Goal: Contribute content: Add original content to the website for others to see

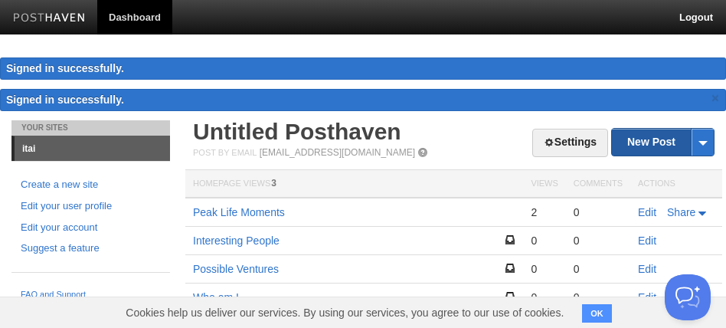
click at [665, 136] on link "New Post" at bounding box center [663, 142] width 102 height 27
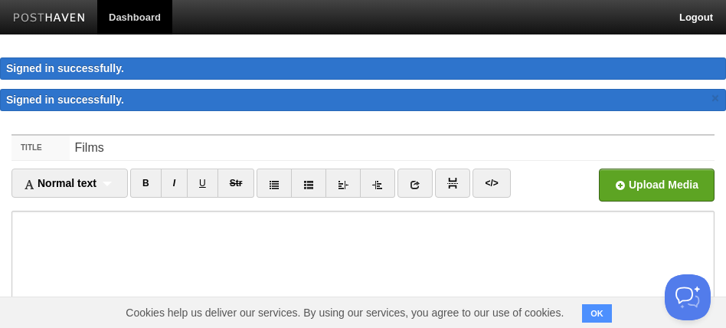
type input "Films"
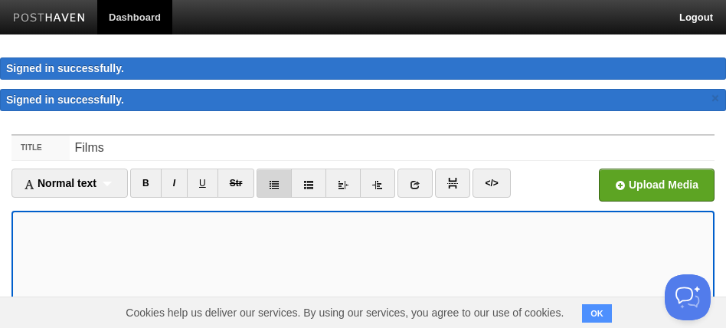
click at [280, 186] on icon at bounding box center [274, 184] width 11 height 11
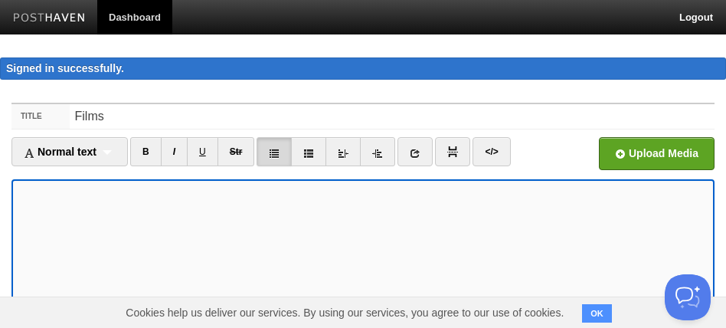
click at [576, 175] on div "Upload Media" at bounding box center [627, 158] width 176 height 42
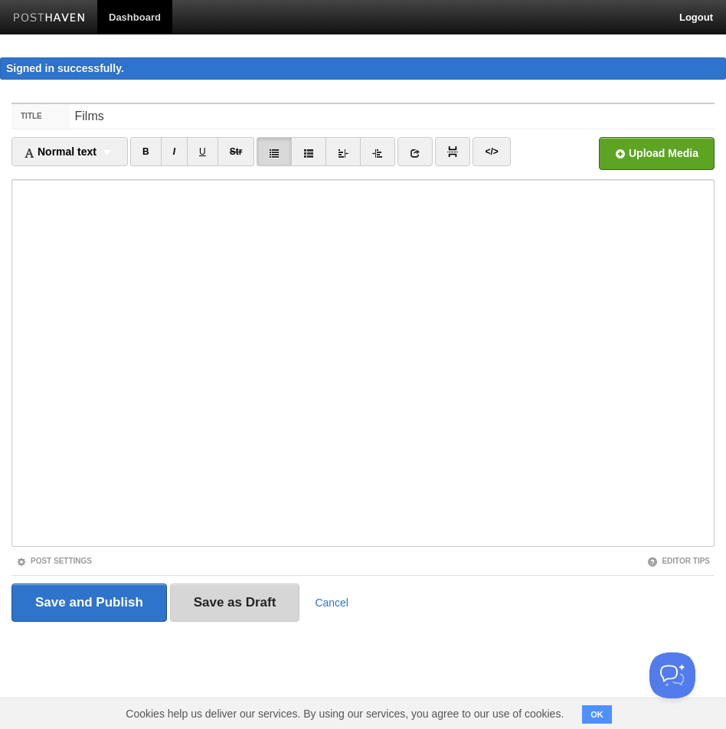
click at [218, 327] on input "Save as Draft" at bounding box center [235, 603] width 130 height 38
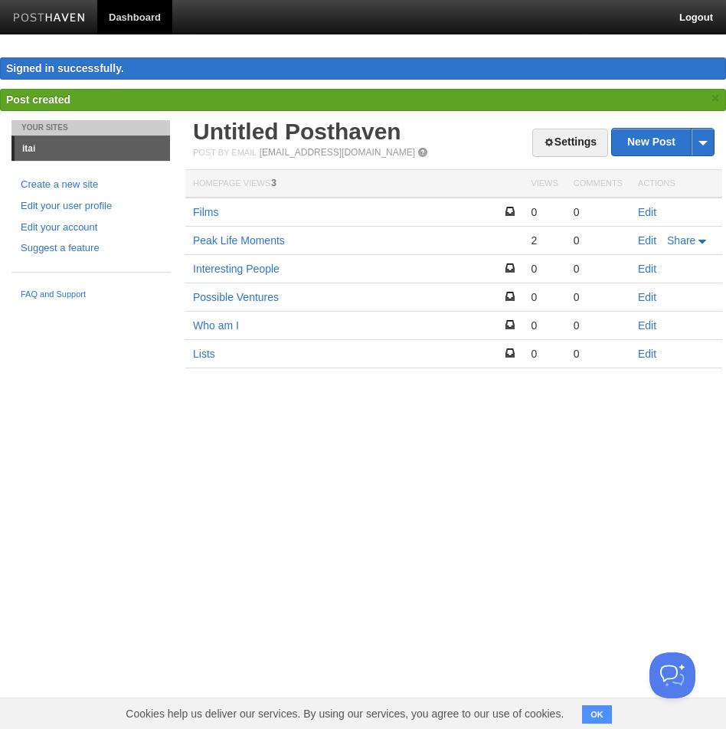
click at [51, 18] on img at bounding box center [49, 18] width 73 height 11
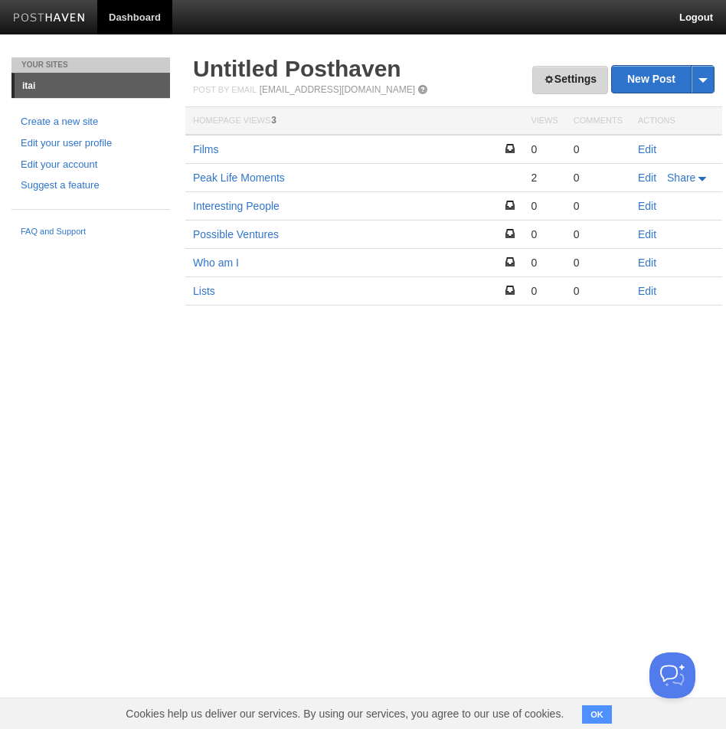
click at [569, 85] on link "Settings" at bounding box center [570, 80] width 76 height 28
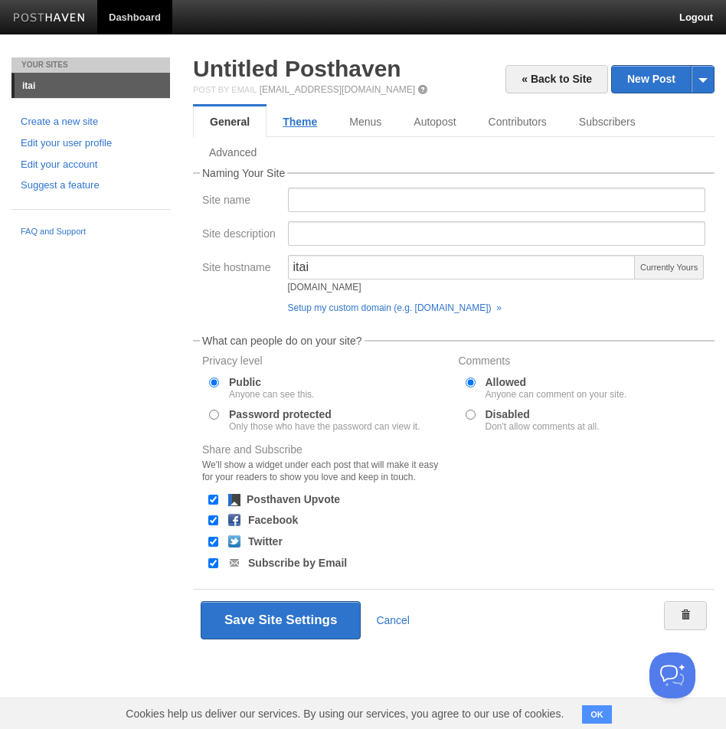
click at [312, 124] on link "Theme" at bounding box center [300, 121] width 67 height 31
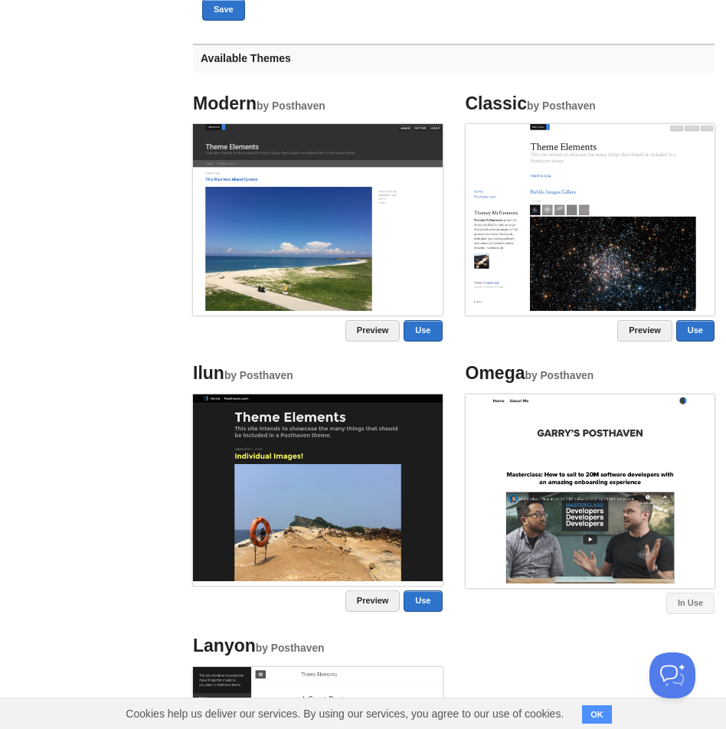
scroll to position [591, 0]
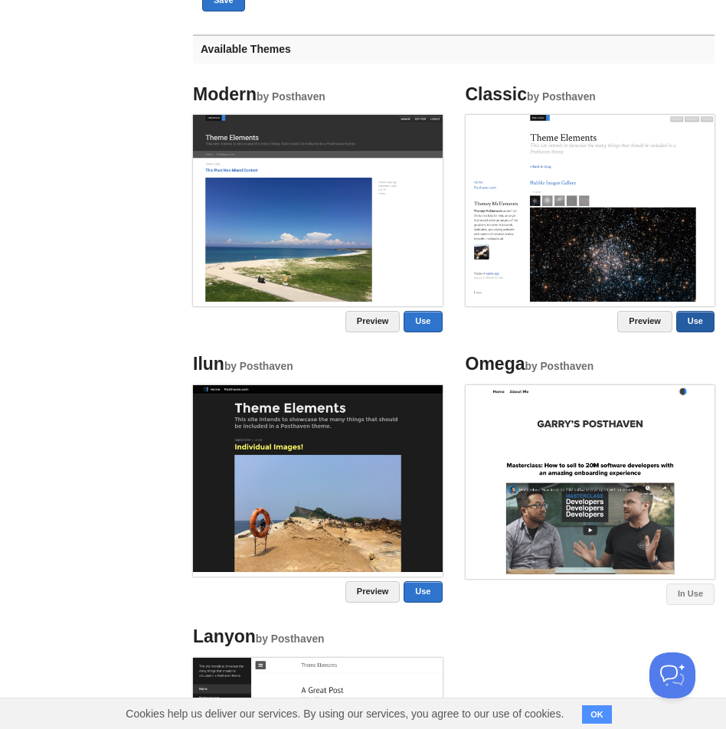
click at [699, 326] on link "Use" at bounding box center [695, 321] width 38 height 21
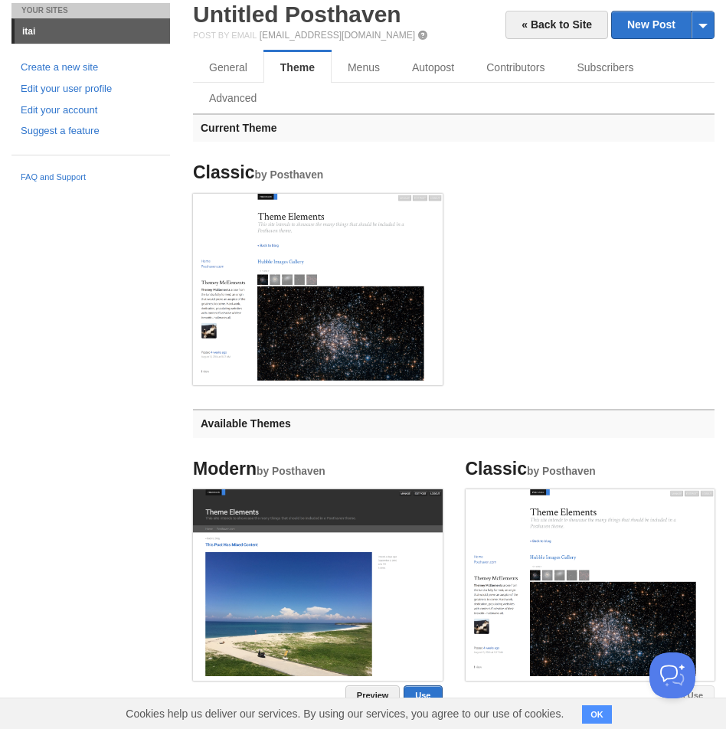
scroll to position [0, 0]
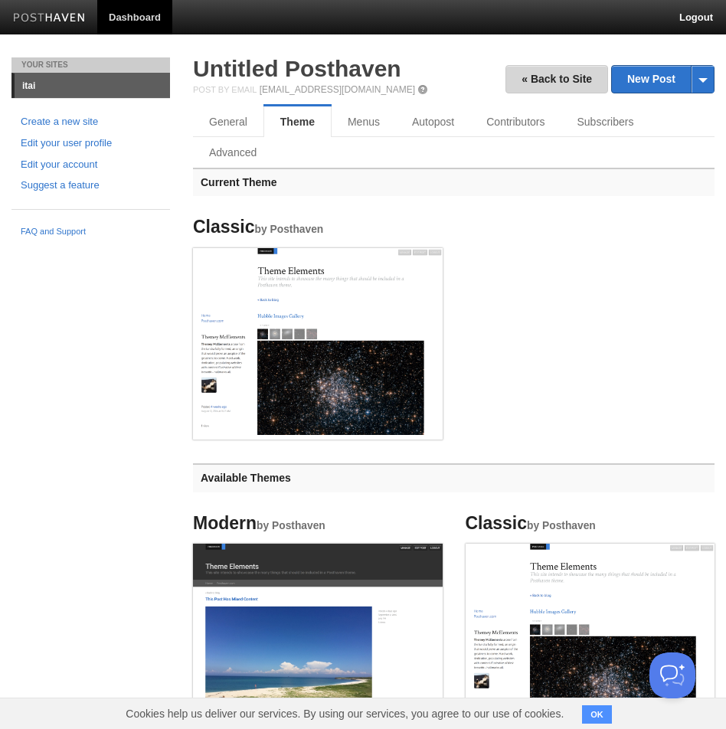
click at [567, 77] on link "« Back to Site" at bounding box center [557, 79] width 103 height 28
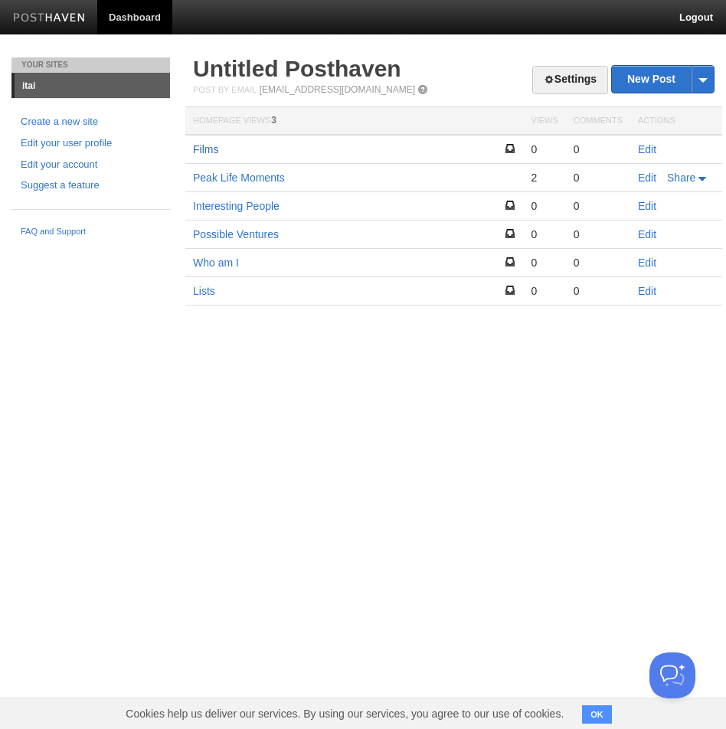
click at [214, 149] on link "Films" at bounding box center [205, 149] width 25 height 12
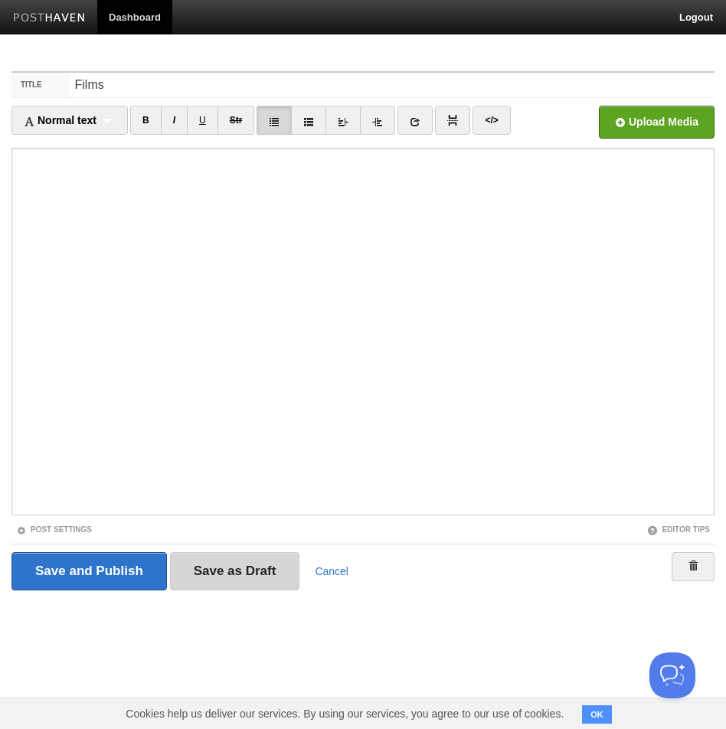
click at [225, 578] on input "Save as Draft" at bounding box center [235, 571] width 130 height 38
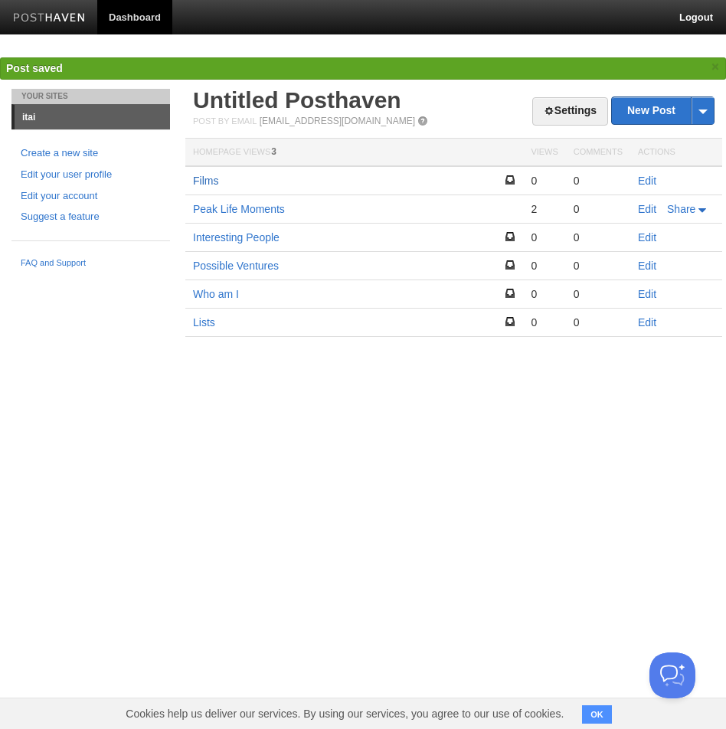
click at [198, 177] on link "Films" at bounding box center [205, 181] width 25 height 12
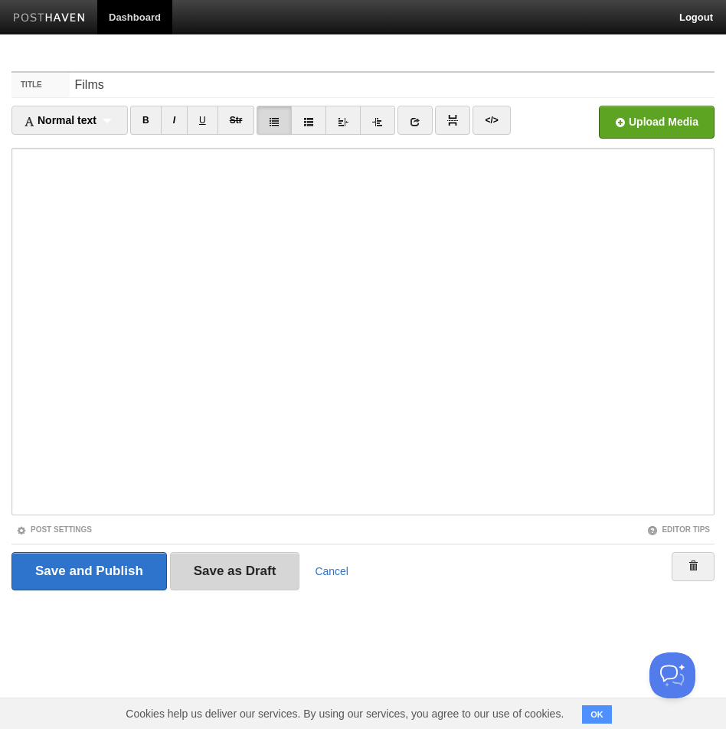
click at [216, 581] on input "Save as Draft" at bounding box center [235, 571] width 130 height 38
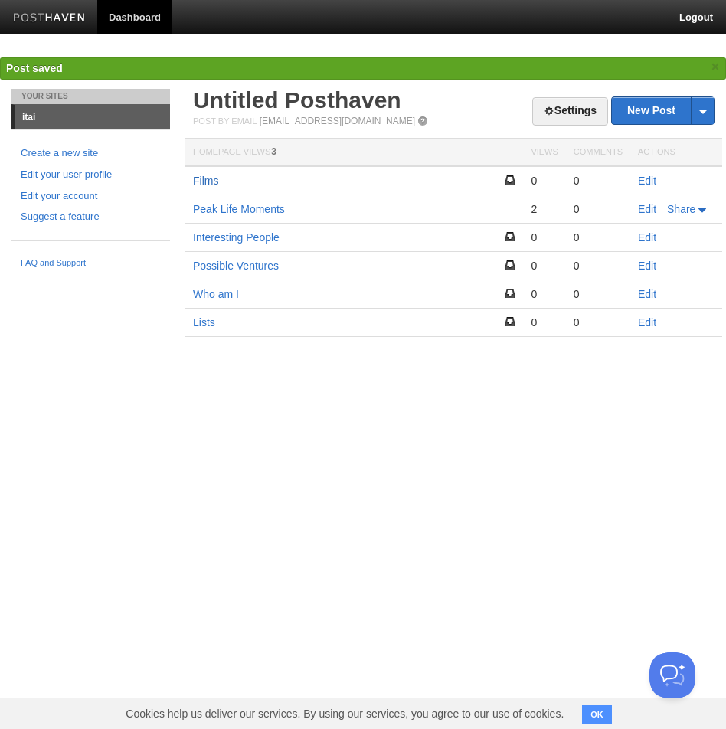
click at [215, 175] on link "Films" at bounding box center [205, 181] width 25 height 12
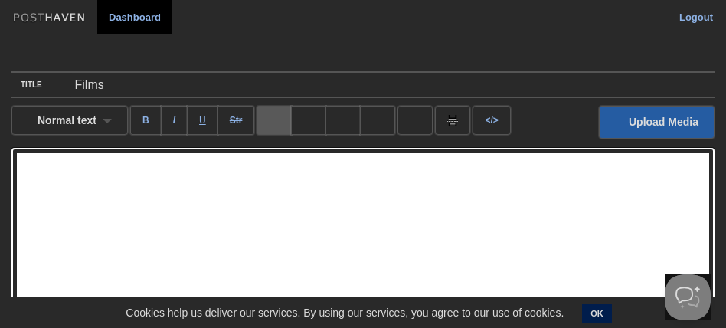
scroll to position [319, 0]
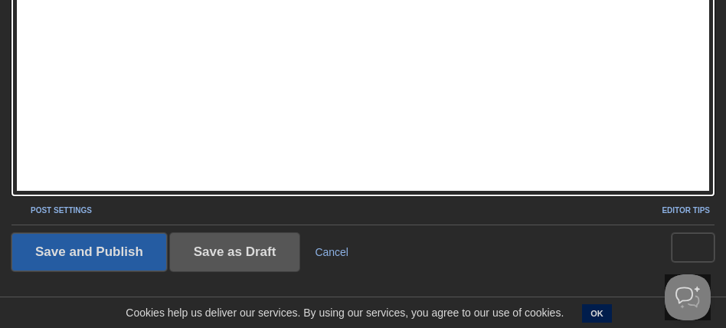
click at [219, 254] on input "Save as Draft" at bounding box center [235, 252] width 130 height 38
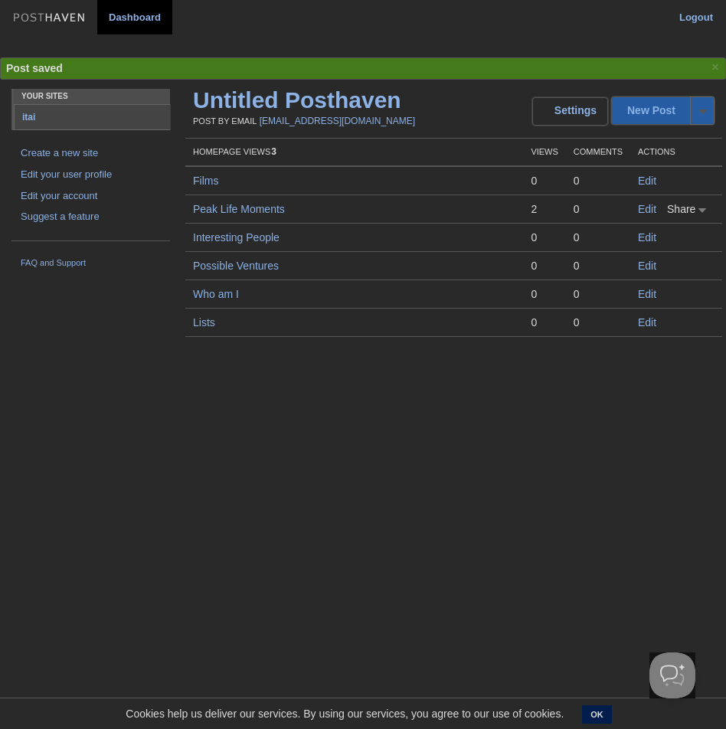
click at [200, 178] on link "Films" at bounding box center [205, 181] width 25 height 12
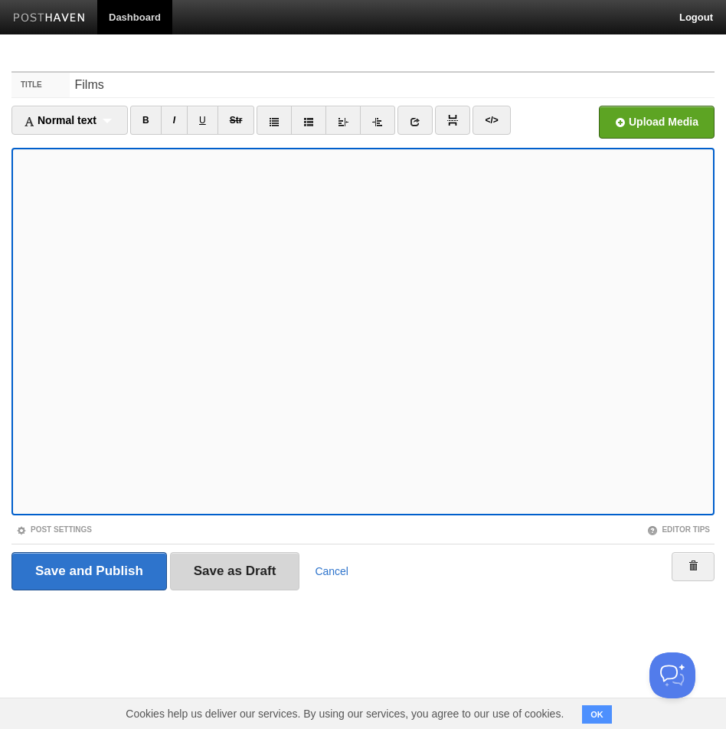
click at [219, 566] on input "Save as Draft" at bounding box center [235, 571] width 130 height 38
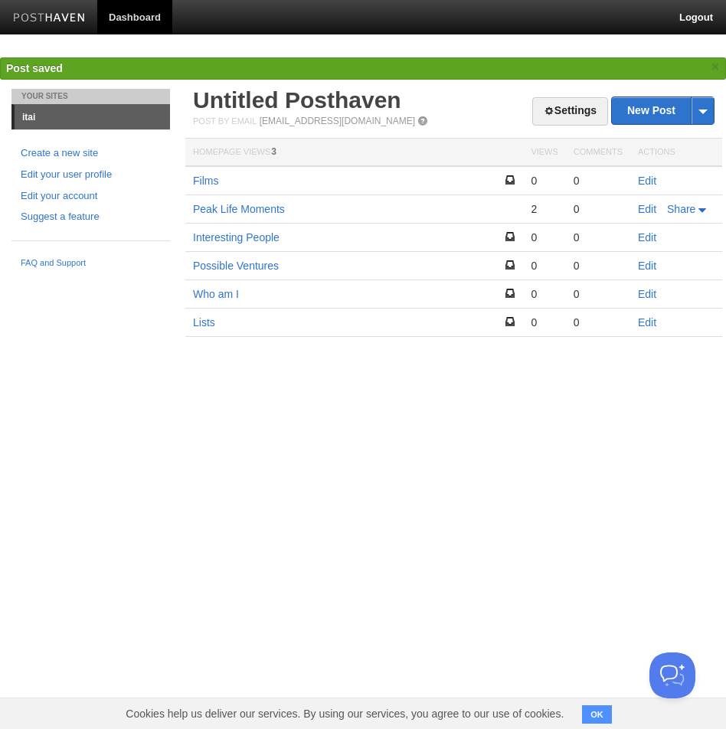
click at [209, 187] on td "Films" at bounding box center [354, 180] width 338 height 29
click at [207, 181] on link "Films" at bounding box center [205, 181] width 25 height 12
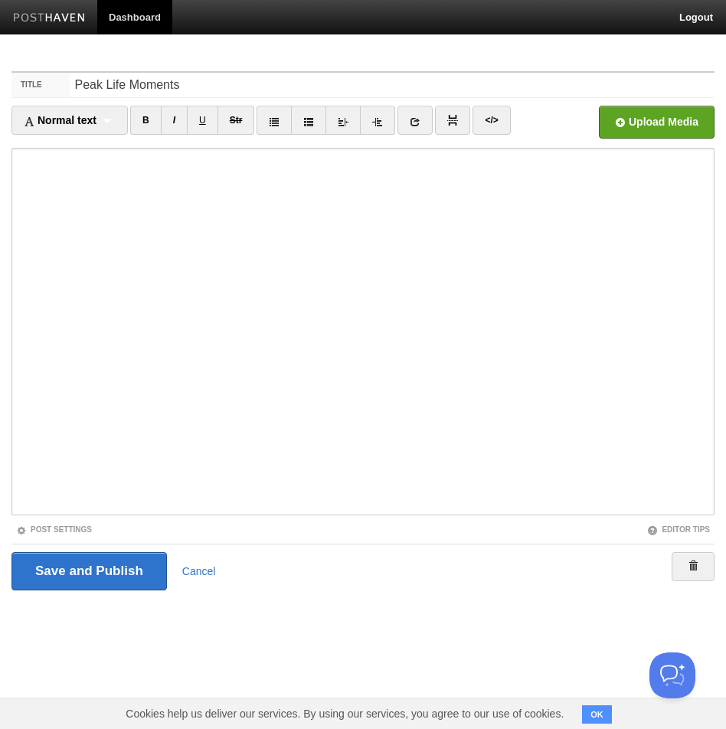
click at [16, 162] on iframe at bounding box center [362, 332] width 703 height 368
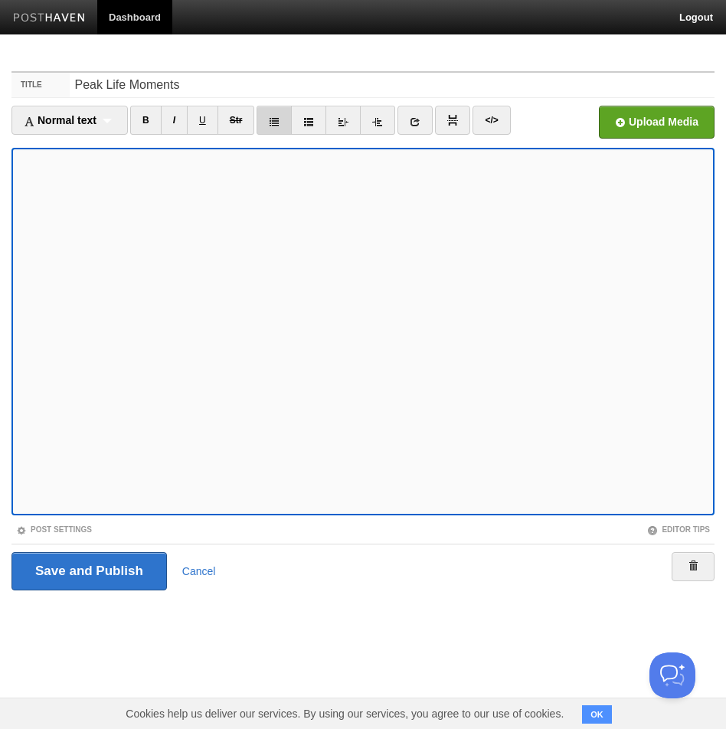
click at [277, 126] on icon at bounding box center [274, 121] width 11 height 11
click at [111, 545] on div "Save and Publish Cancel" at bounding box center [362, 571] width 703 height 54
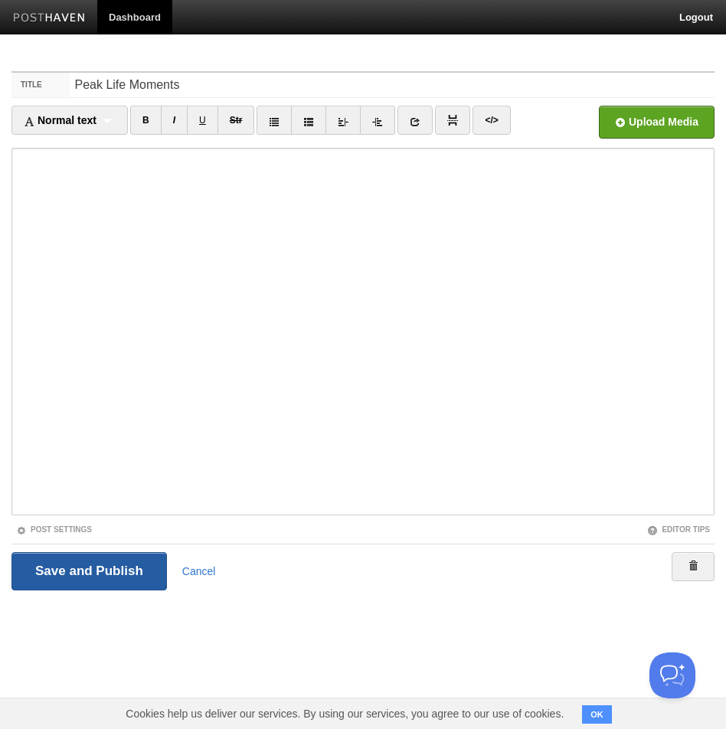
click at [110, 577] on input "Save and Publish" at bounding box center [88, 571] width 155 height 38
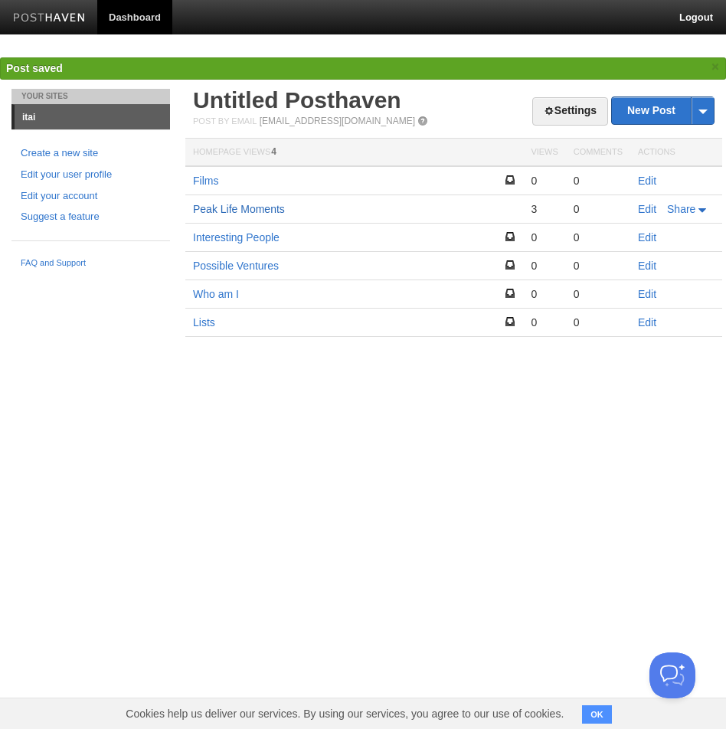
click at [244, 213] on link "Peak Life Moments" at bounding box center [239, 209] width 92 height 12
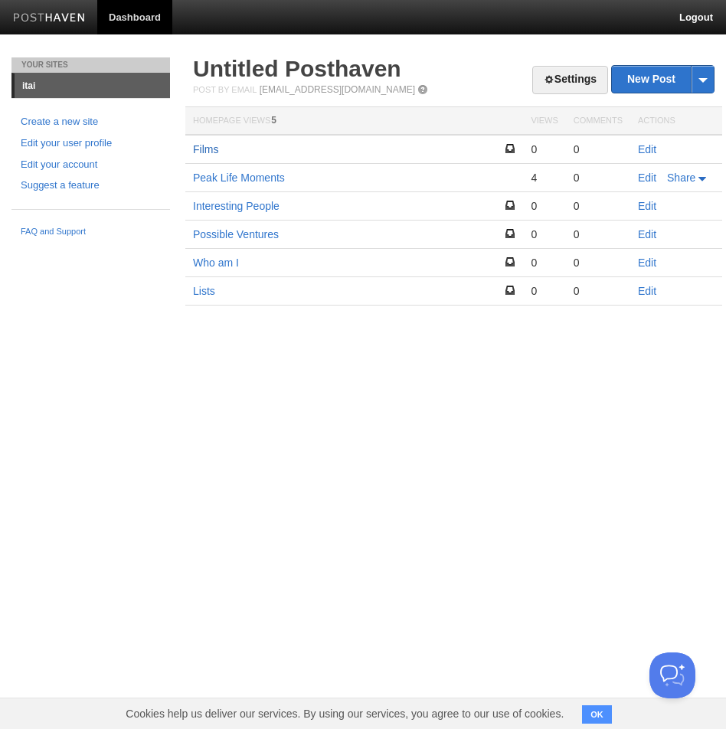
click at [207, 143] on link "Films" at bounding box center [205, 149] width 25 height 12
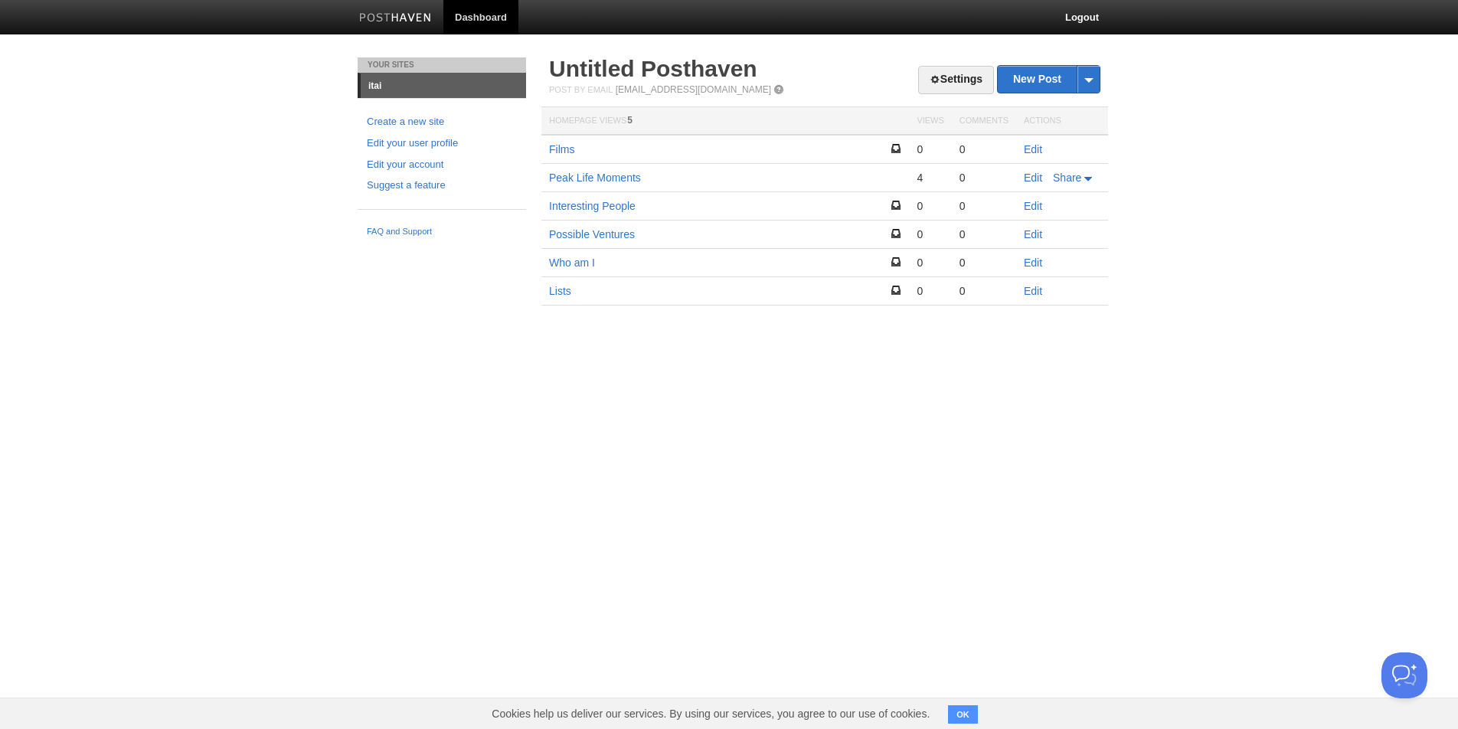
click at [668, 351] on html "Dashboard Logout Your Sites itai Create a new site Edit your user profile Edit …" at bounding box center [729, 175] width 1458 height 351
click at [625, 205] on link "Interesting People" at bounding box center [592, 206] width 87 height 12
